Goal: Navigation & Orientation: Find specific page/section

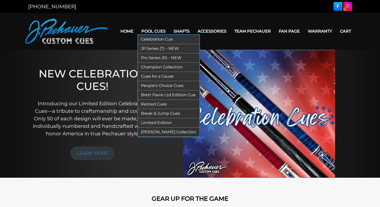
click at [152, 114] on link "Break & Jump Cues" at bounding box center [169, 113] width 62 height 9
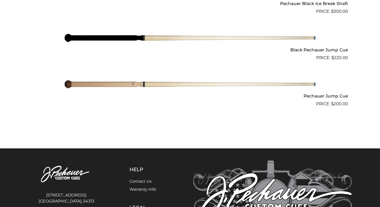
scroll to position [449, 0]
